Goal: Find specific page/section: Find specific page/section

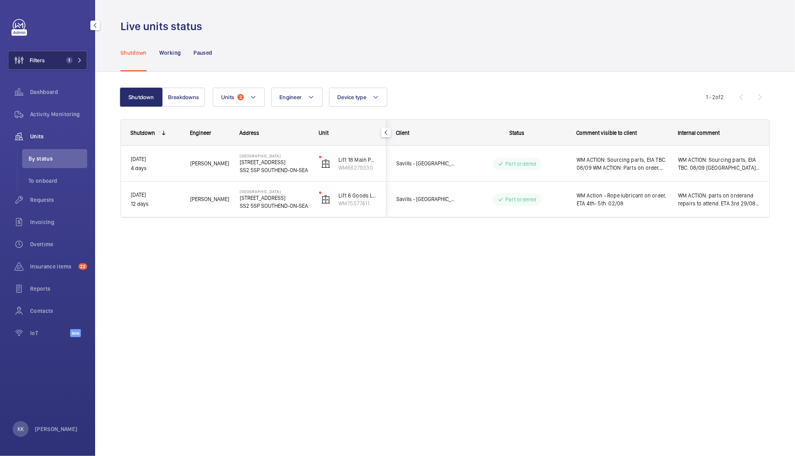
click at [80, 59] on mat-icon at bounding box center [79, 60] width 5 height 5
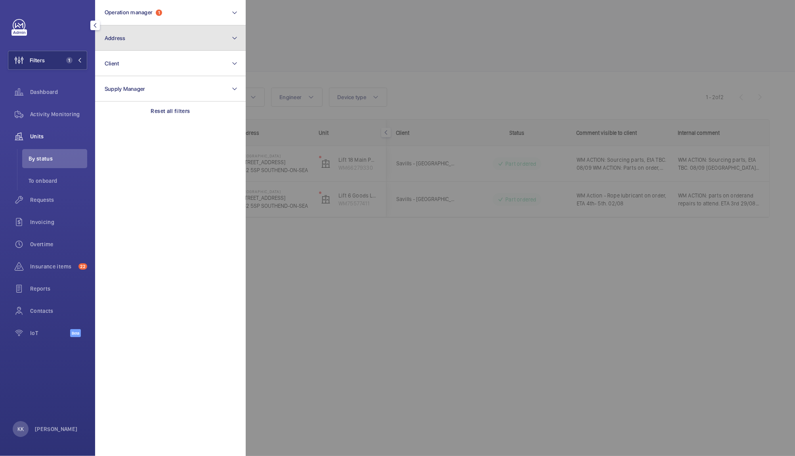
click at [127, 29] on button "Address" at bounding box center [170, 37] width 151 height 25
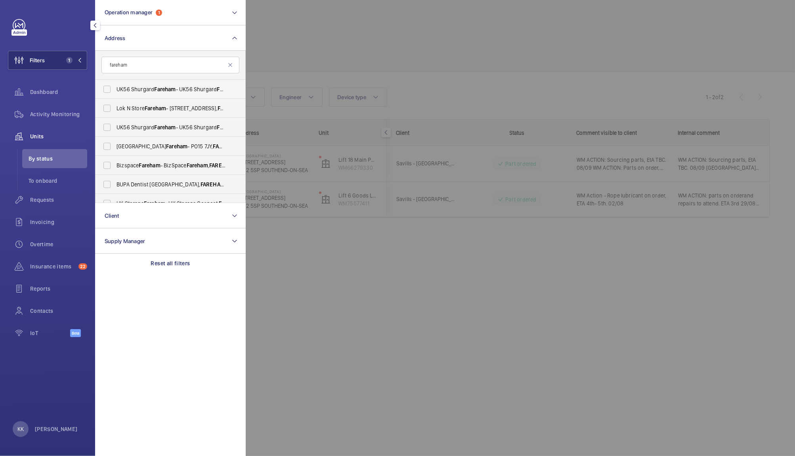
type input "fareham"
click at [107, 91] on label "UK56 [PERSON_NAME] - UK56 [PERSON_NAME] , FAREHAM PO16 8XJ" at bounding box center [165, 89] width 138 height 19
click at [107, 91] on input "UK56 [PERSON_NAME] - UK56 [PERSON_NAME] , FAREHAM PO16 8XJ" at bounding box center [107, 89] width 16 height 16
checkbox input "true"
click at [105, 129] on label "UK56 [PERSON_NAME] - UK56 [PERSON_NAME] , FAREHAM PO16 8XJ" at bounding box center [165, 127] width 138 height 19
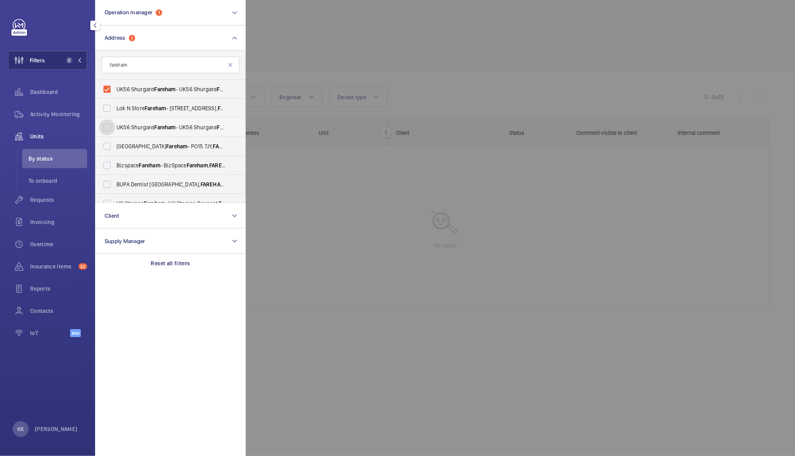
click at [105, 129] on input "UK56 [PERSON_NAME] - UK56 [PERSON_NAME] , FAREHAM PO16 8XJ" at bounding box center [107, 127] width 16 height 16
checkbox input "true"
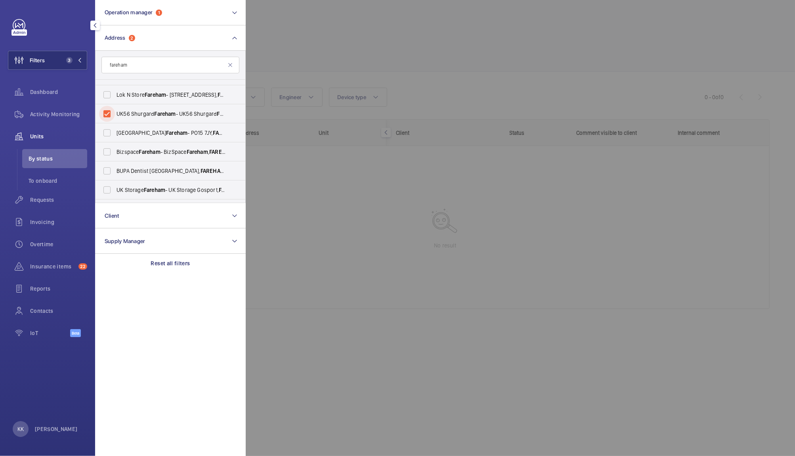
scroll to position [29, 0]
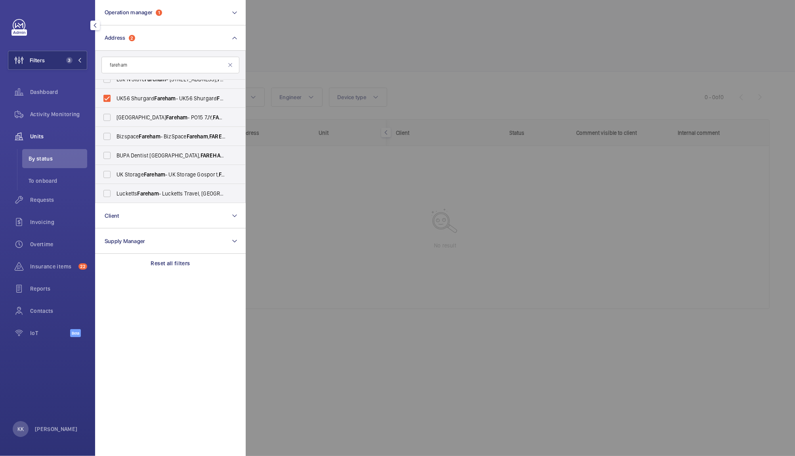
click at [523, 33] on div at bounding box center [643, 228] width 795 height 456
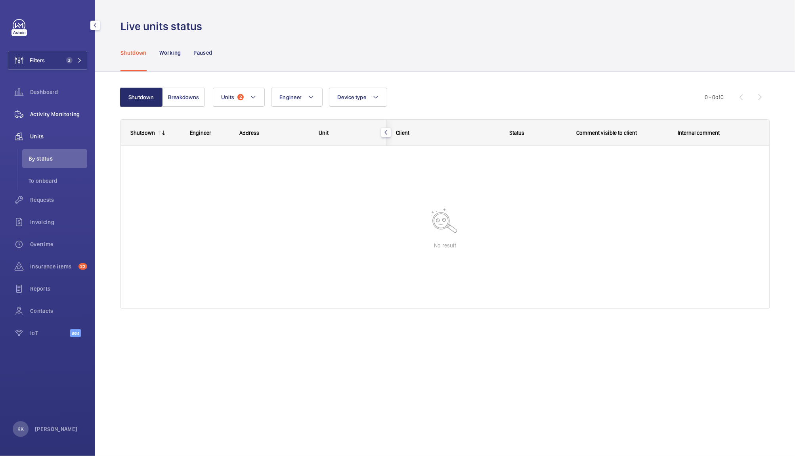
click at [66, 117] on span "Activity Monitoring" at bounding box center [58, 114] width 57 height 8
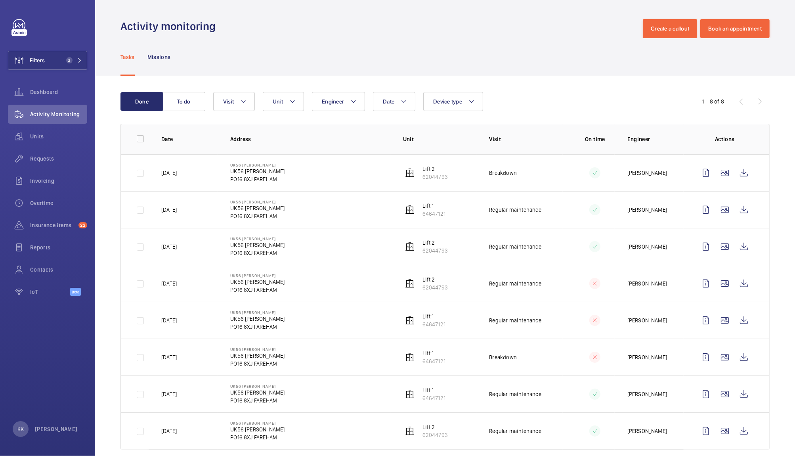
click at [661, 107] on div "Date Engineer Unit Device type Visit" at bounding box center [444, 101] width 462 height 19
click at [627, 50] on div "Tasks Missions" at bounding box center [445, 57] width 649 height 38
click at [77, 63] on button "Filters 3" at bounding box center [47, 60] width 79 height 19
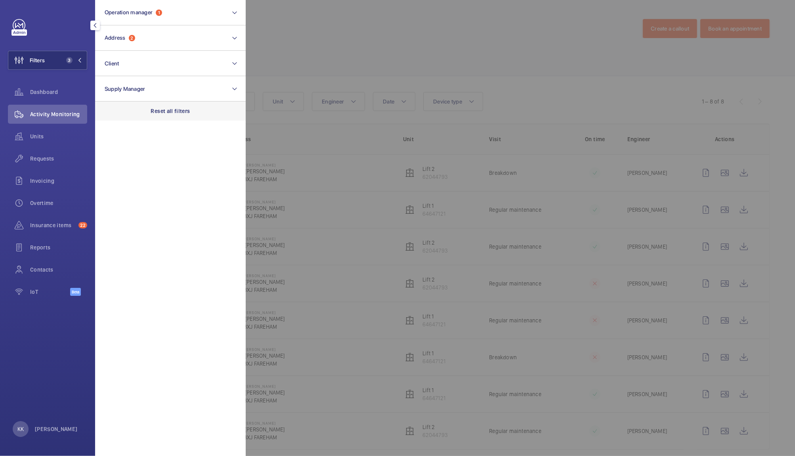
click at [159, 114] on p "Reset all filters" at bounding box center [170, 111] width 39 height 8
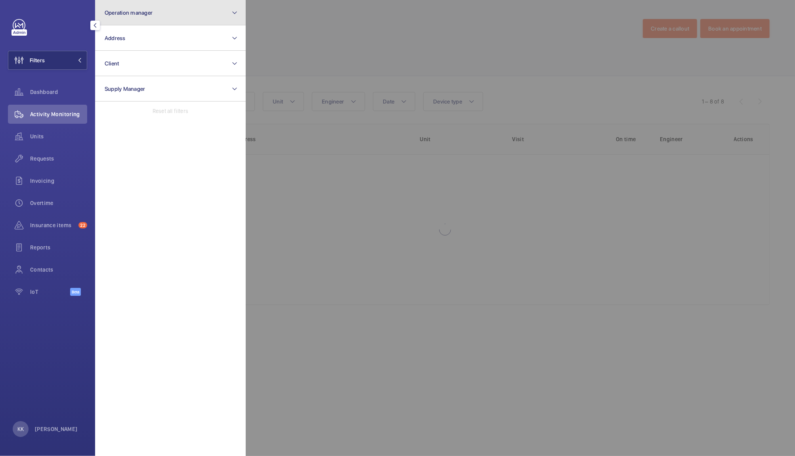
click at [153, 15] on button "Operation manager" at bounding box center [170, 12] width 151 height 25
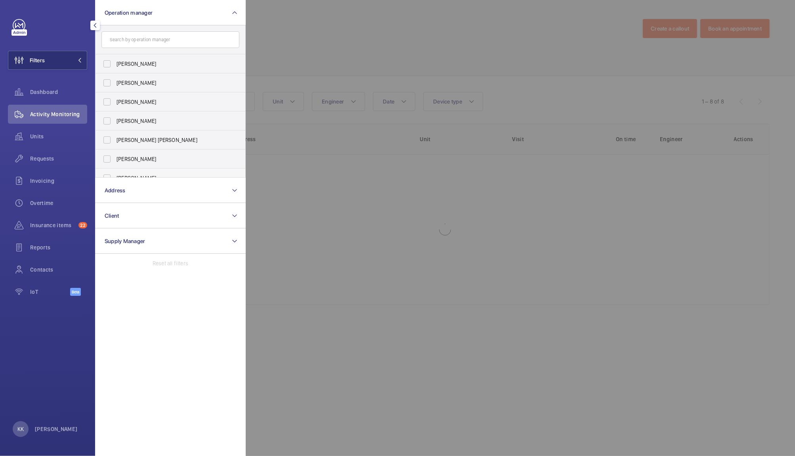
click at [150, 174] on span "[PERSON_NAME]" at bounding box center [171, 178] width 109 height 8
click at [115, 174] on input "[PERSON_NAME]" at bounding box center [107, 178] width 16 height 16
checkbox input "true"
click at [301, 66] on div at bounding box center [643, 228] width 795 height 456
